Goal: Check status: Check status

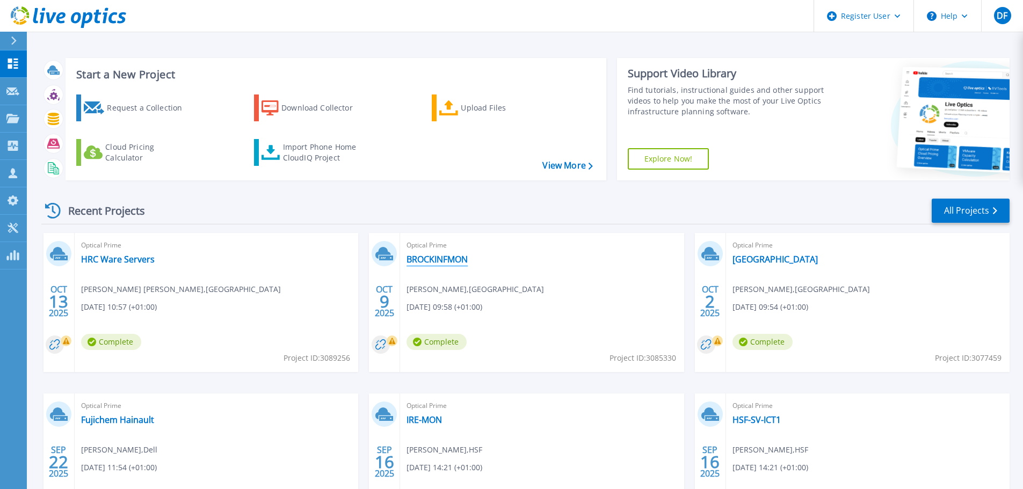
drag, startPoint x: 420, startPoint y: 258, endPoint x: 415, endPoint y: 263, distance: 7.2
click at [420, 258] on link "BROCKINFMON" at bounding box center [437, 259] width 61 height 11
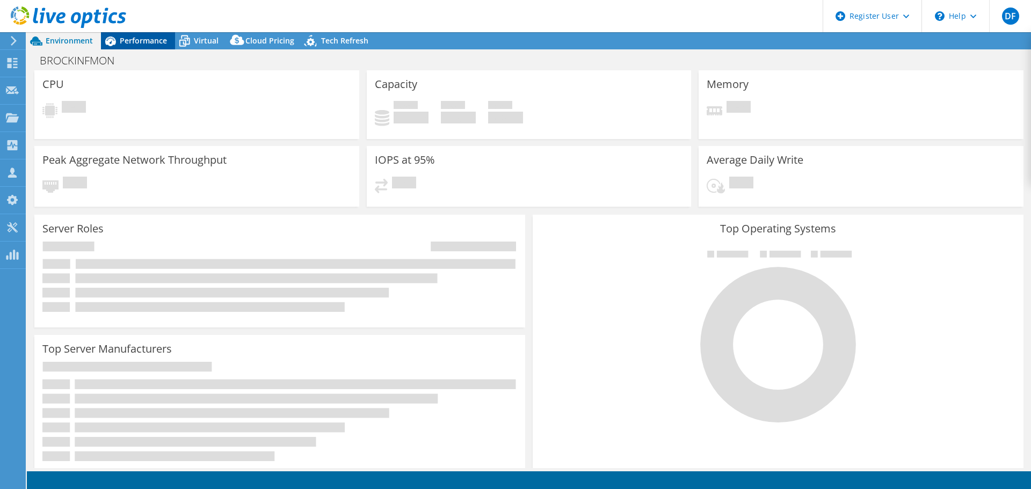
click at [139, 42] on span "Performance" at bounding box center [143, 40] width 47 height 10
select select "USD"
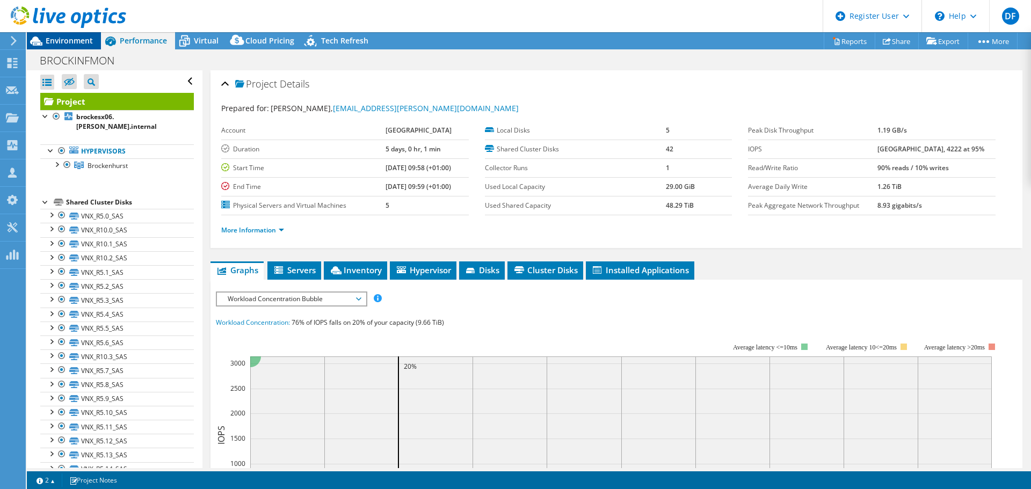
click at [64, 41] on span "Environment" at bounding box center [69, 40] width 47 height 10
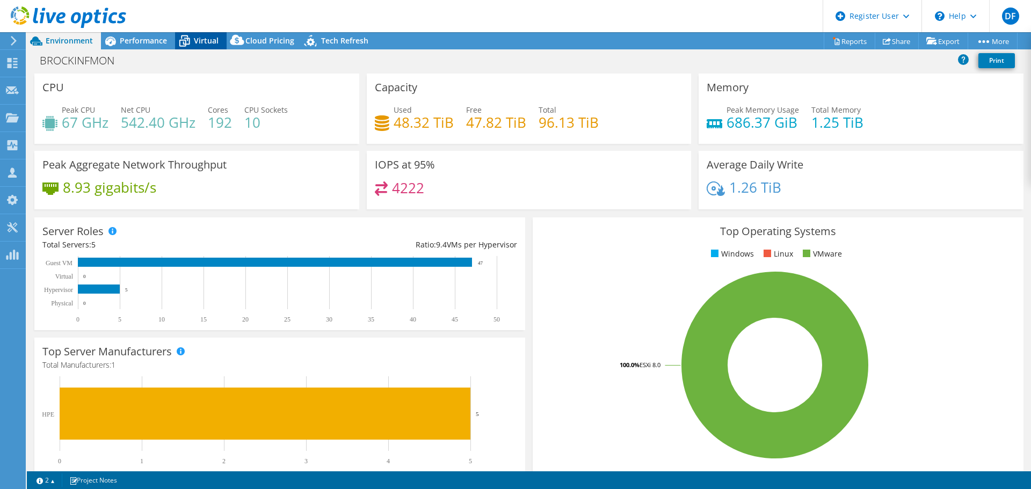
click at [199, 42] on span "Virtual" at bounding box center [206, 40] width 25 height 10
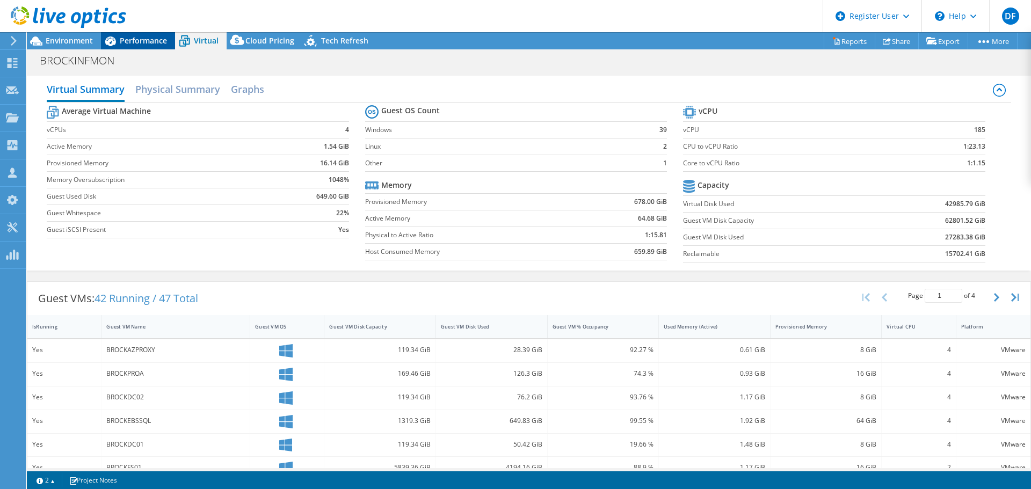
click at [142, 43] on span "Performance" at bounding box center [143, 40] width 47 height 10
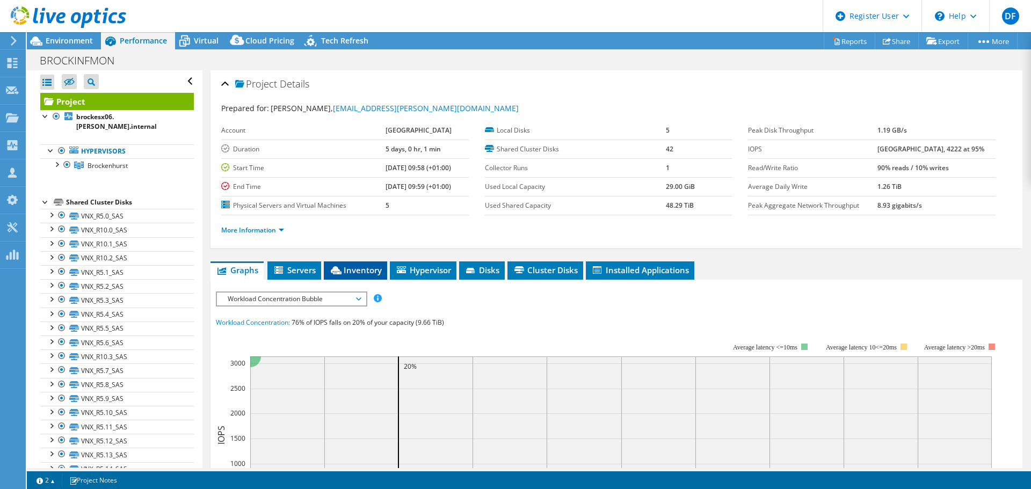
click at [359, 273] on span "Inventory" at bounding box center [355, 270] width 53 height 11
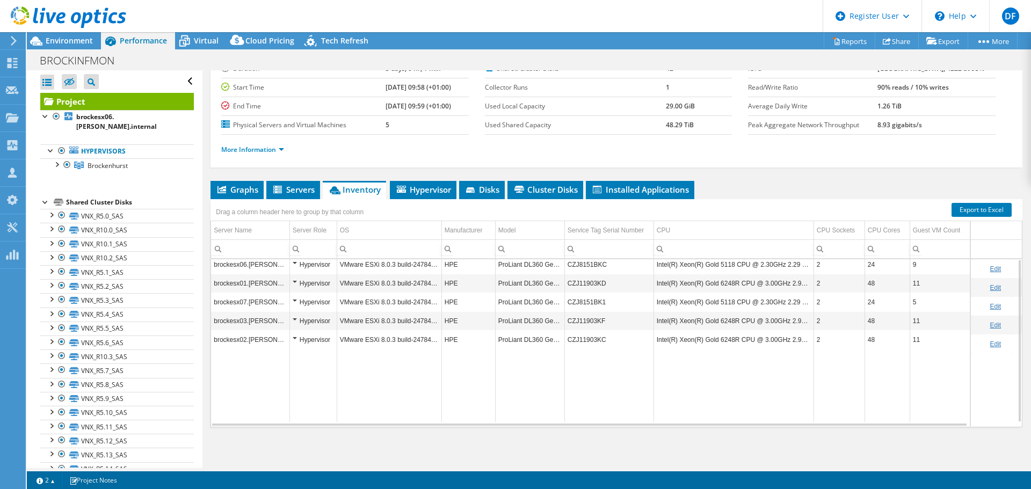
scroll to position [27, 0]
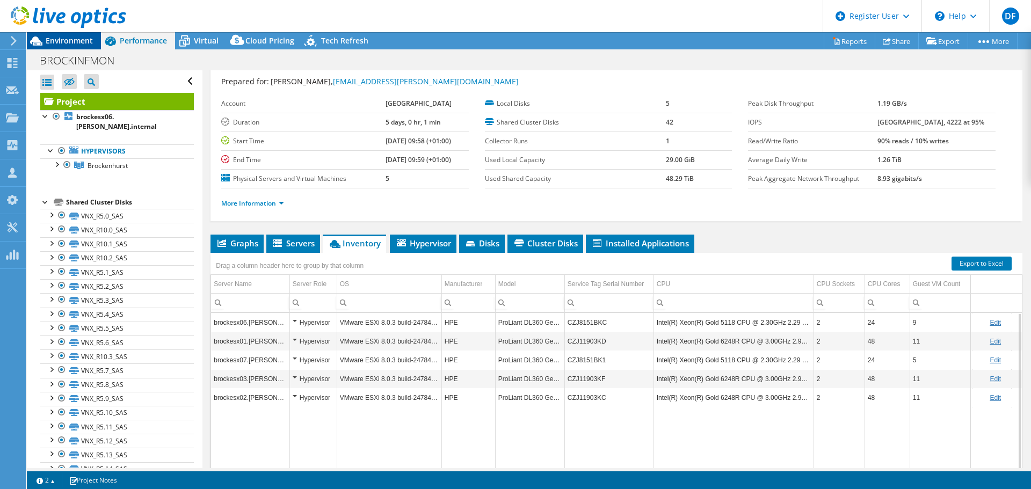
click at [77, 47] on div "Environment" at bounding box center [64, 40] width 74 height 17
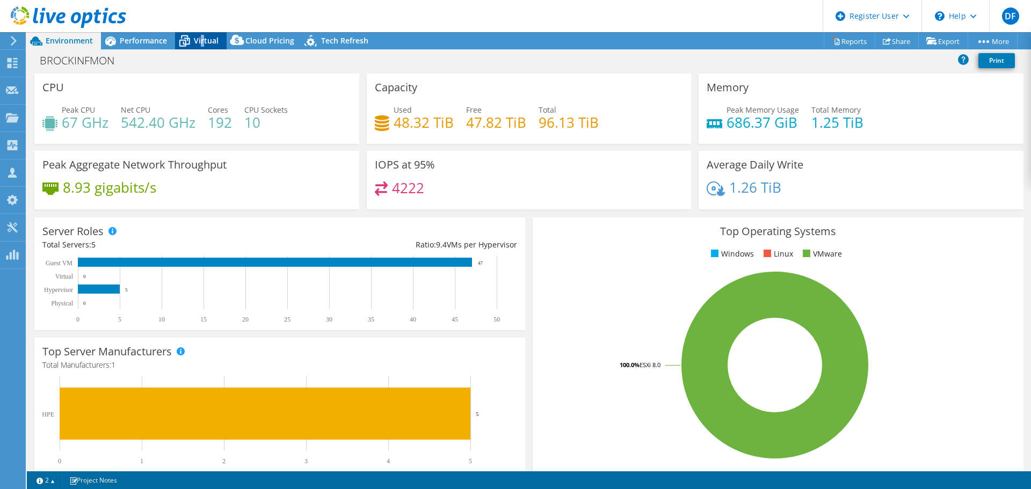
click at [205, 41] on span "Virtual" at bounding box center [206, 40] width 25 height 10
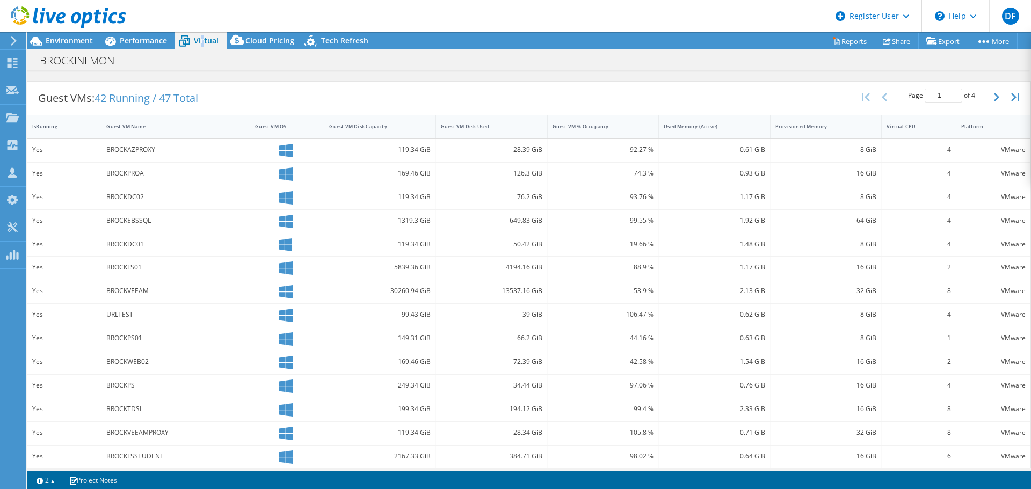
scroll to position [230, 0]
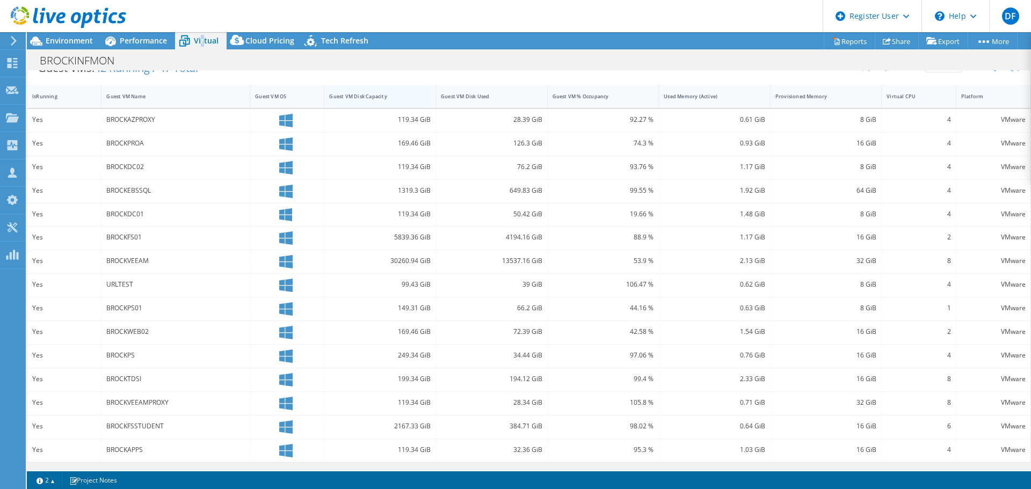
click at [350, 96] on div "Guest VM Disk Capacity" at bounding box center [373, 96] width 89 height 7
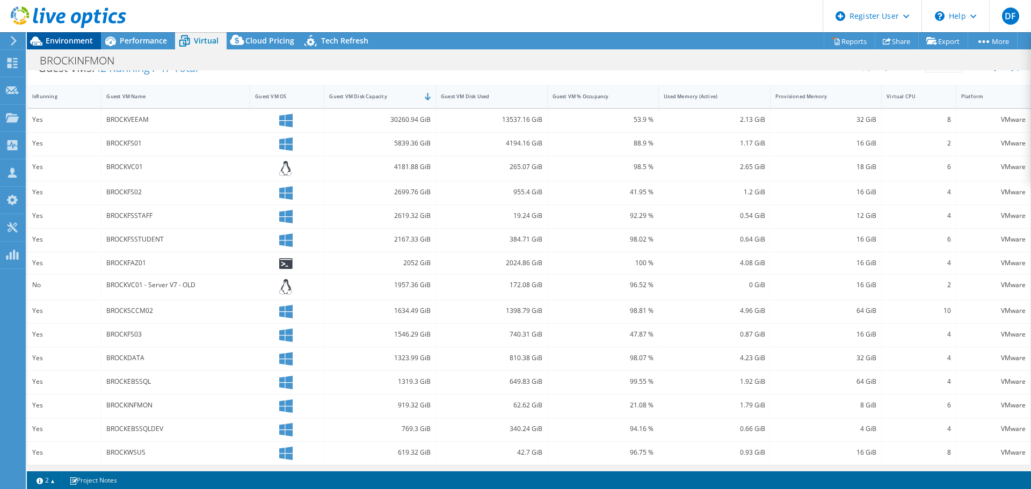
click at [71, 45] on span "Environment" at bounding box center [69, 40] width 47 height 10
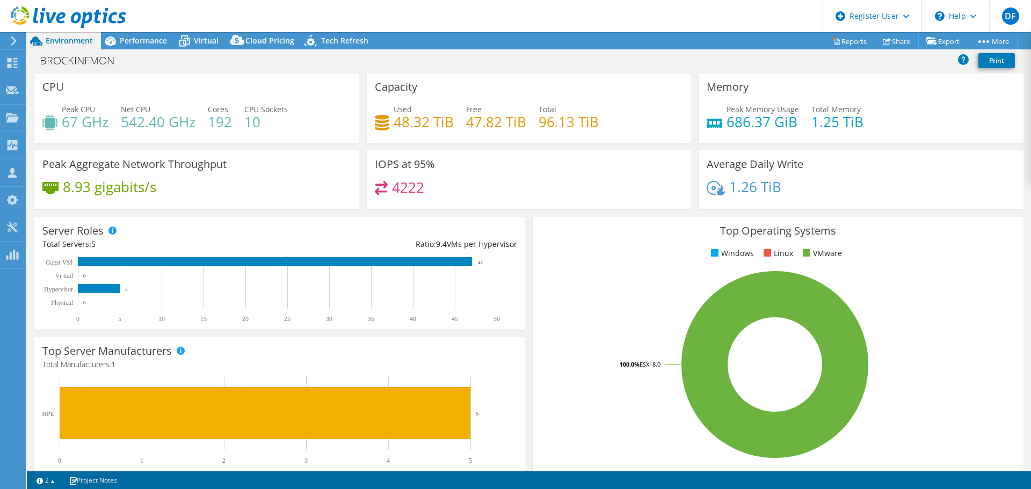
scroll to position [0, 0]
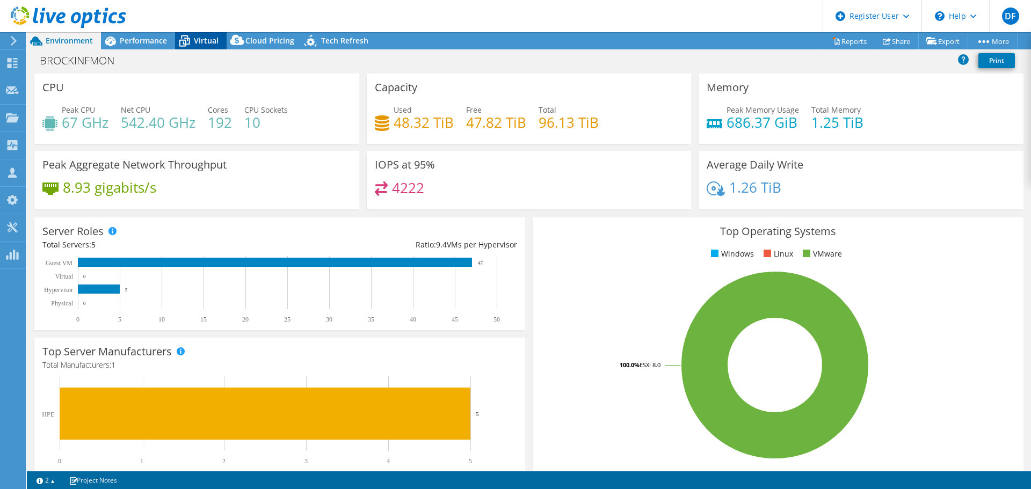
click at [201, 35] on div "Virtual" at bounding box center [201, 40] width 52 height 17
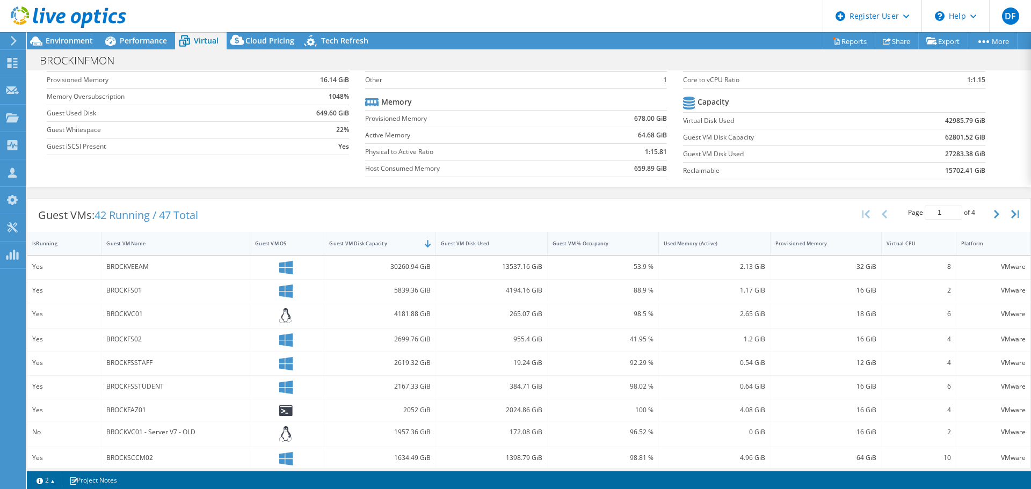
scroll to position [72, 0]
